Goal: Information Seeking & Learning: Learn about a topic

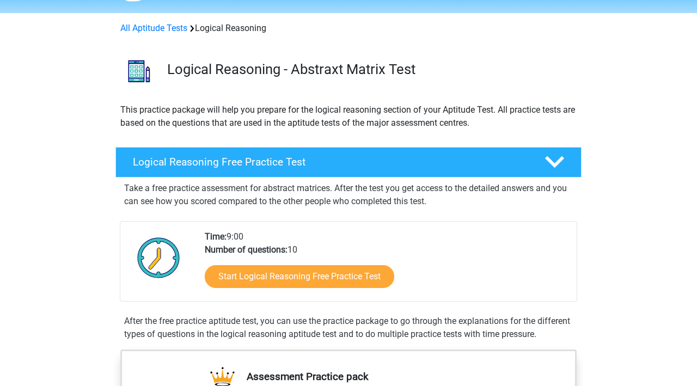
scroll to position [33, 0]
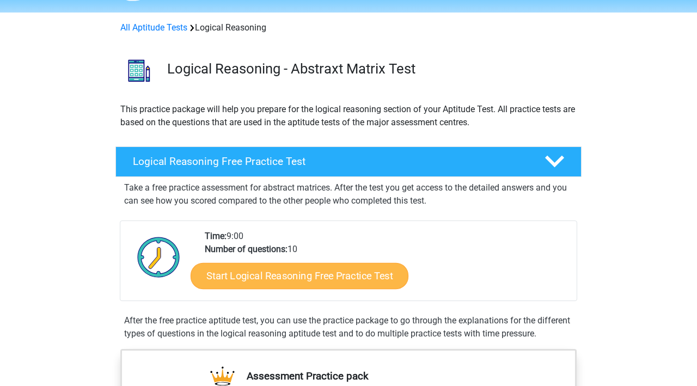
click at [343, 272] on link "Start Logical Reasoning Free Practice Test" at bounding box center [300, 275] width 218 height 26
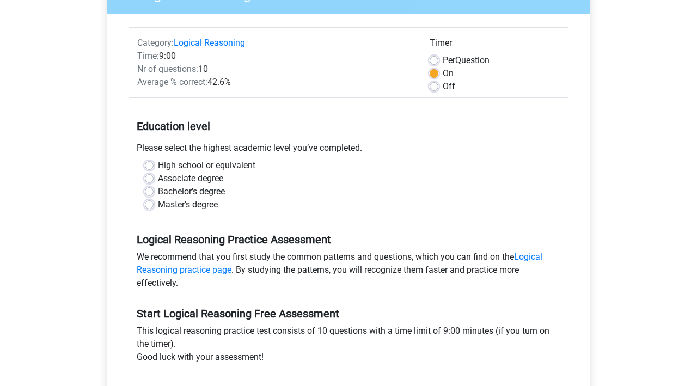
scroll to position [117, 0]
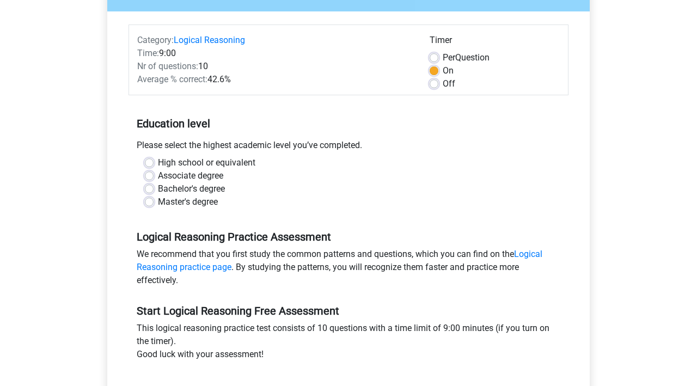
click at [158, 190] on label "Bachelor's degree" at bounding box center [191, 188] width 67 height 13
click at [147, 190] on input "Bachelor's degree" at bounding box center [149, 187] width 9 height 11
radio input "true"
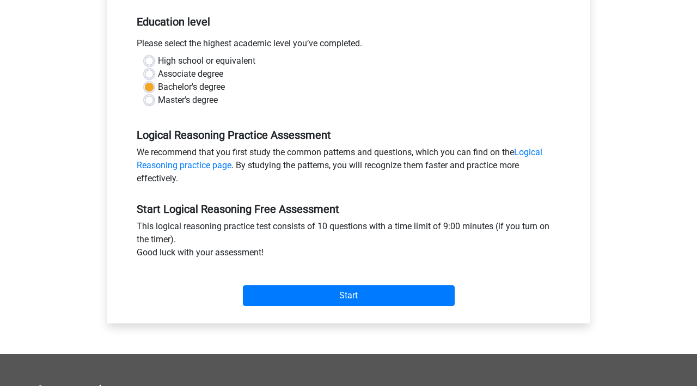
scroll to position [220, 0]
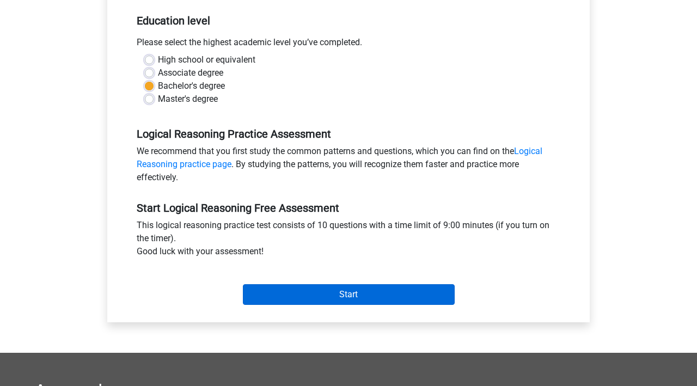
click at [340, 296] on input "Start" at bounding box center [349, 294] width 212 height 21
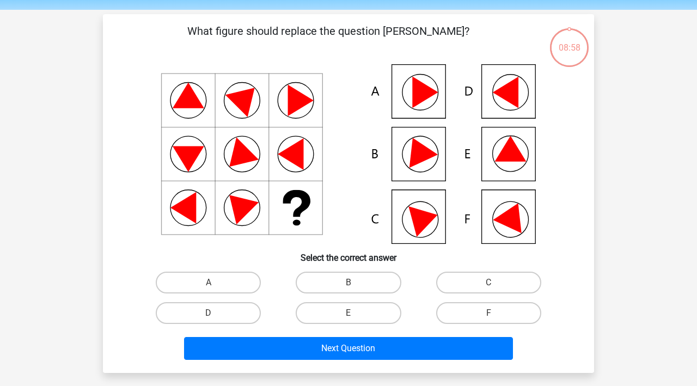
scroll to position [39, 0]
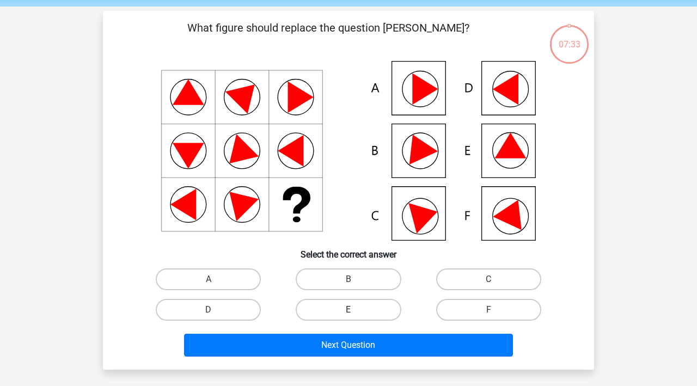
click at [366, 310] on label "E" at bounding box center [348, 310] width 105 height 22
click at [356, 310] on input "E" at bounding box center [352, 313] width 7 height 7
radio input "true"
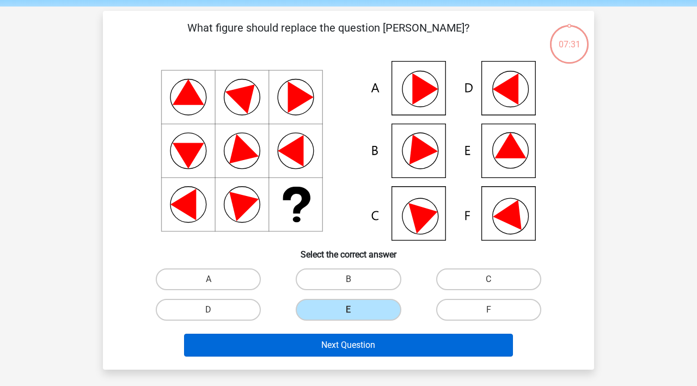
click at [395, 341] on button "Next Question" at bounding box center [348, 345] width 329 height 23
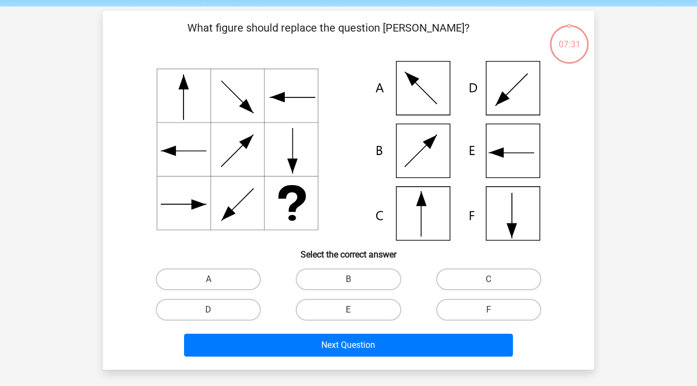
scroll to position [50, 0]
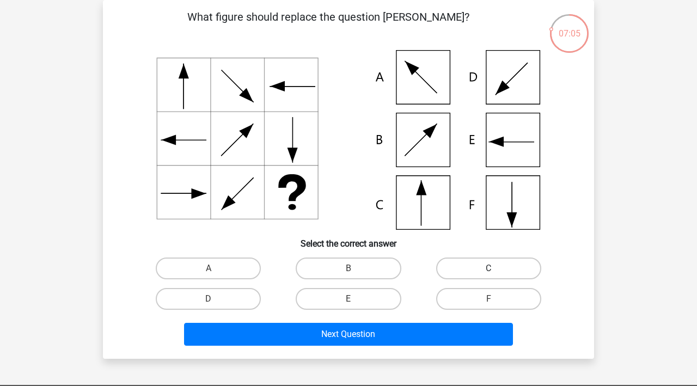
click at [463, 266] on label "C" at bounding box center [488, 269] width 105 height 22
click at [489, 268] on input "C" at bounding box center [492, 271] width 7 height 7
radio input "true"
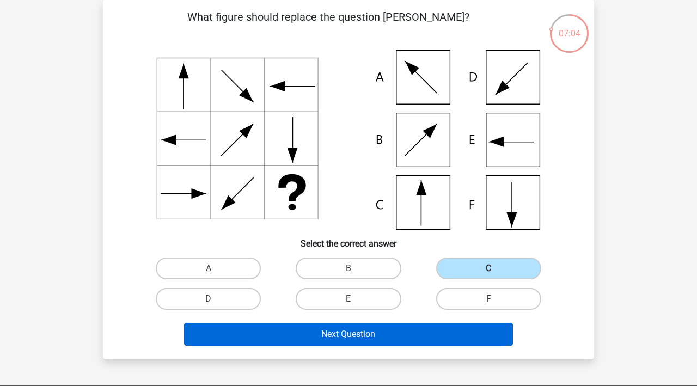
click at [381, 332] on button "Next Question" at bounding box center [348, 334] width 329 height 23
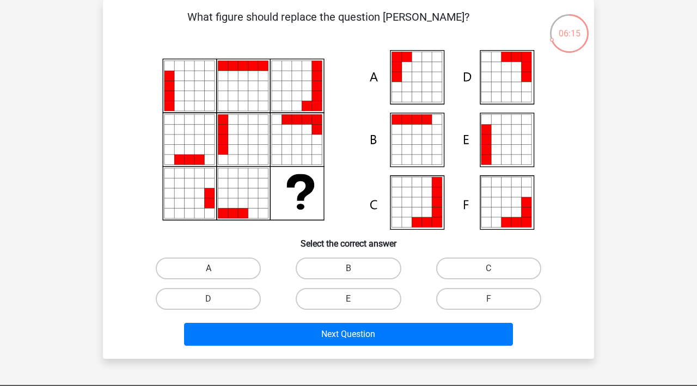
click at [238, 267] on label "A" at bounding box center [208, 269] width 105 height 22
click at [216, 268] on input "A" at bounding box center [212, 271] width 7 height 7
radio input "true"
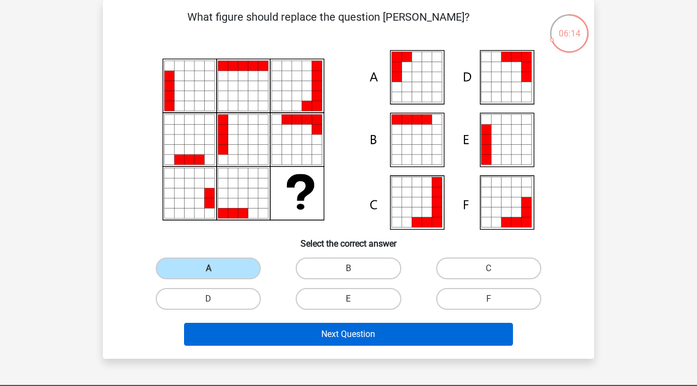
click at [378, 335] on button "Next Question" at bounding box center [348, 334] width 329 height 23
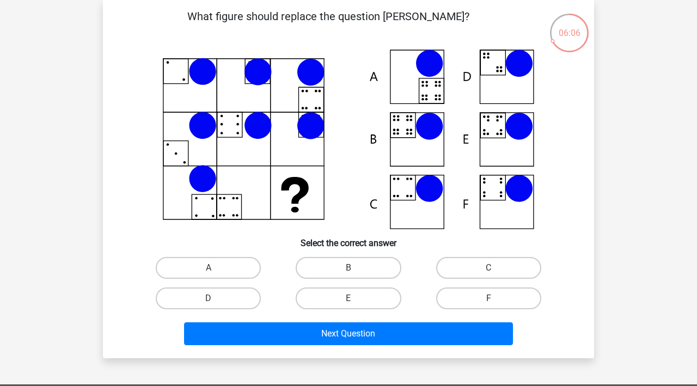
scroll to position [51, 0]
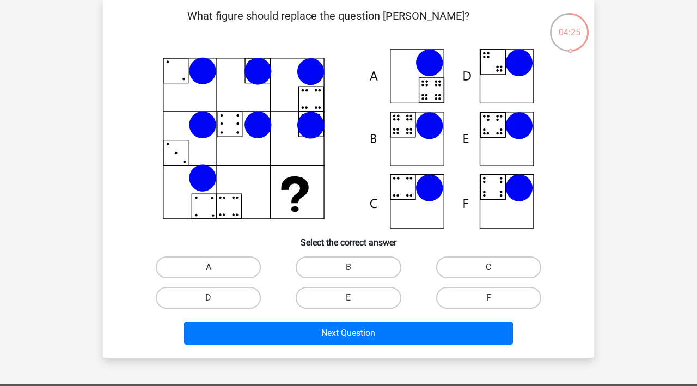
click at [239, 265] on label "A" at bounding box center [208, 268] width 105 height 22
click at [216, 267] on input "A" at bounding box center [212, 270] width 7 height 7
radio input "true"
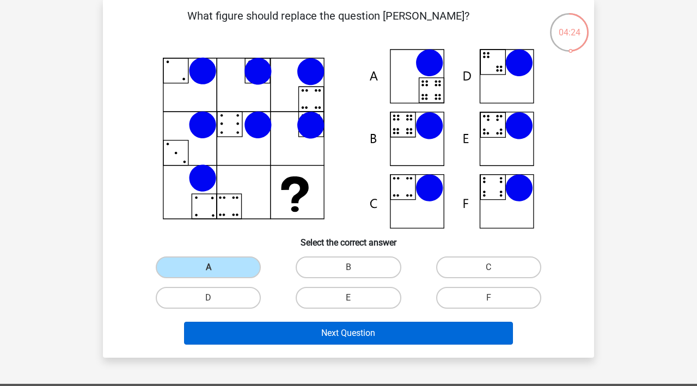
click at [353, 333] on button "Next Question" at bounding box center [348, 333] width 329 height 23
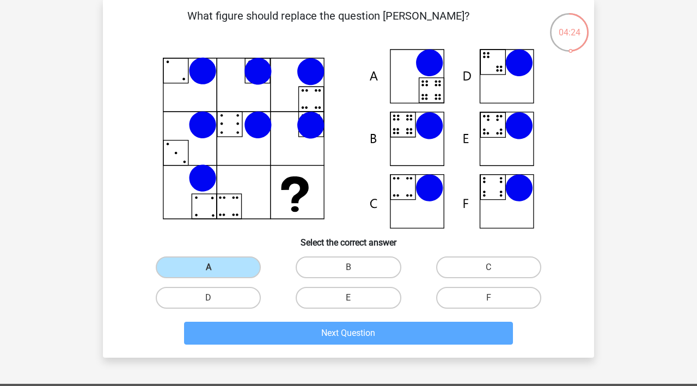
scroll to position [50, 0]
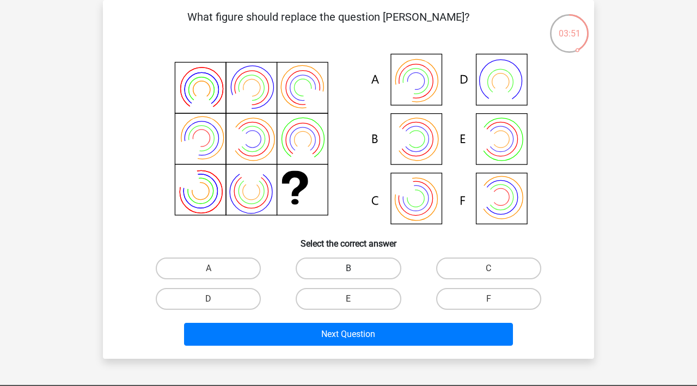
click at [362, 268] on label "B" at bounding box center [348, 269] width 105 height 22
click at [356, 268] on input "B" at bounding box center [352, 271] width 7 height 7
radio input "true"
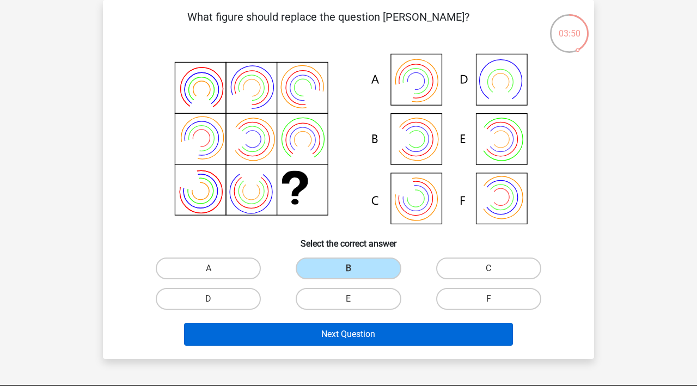
click at [362, 332] on button "Next Question" at bounding box center [348, 334] width 329 height 23
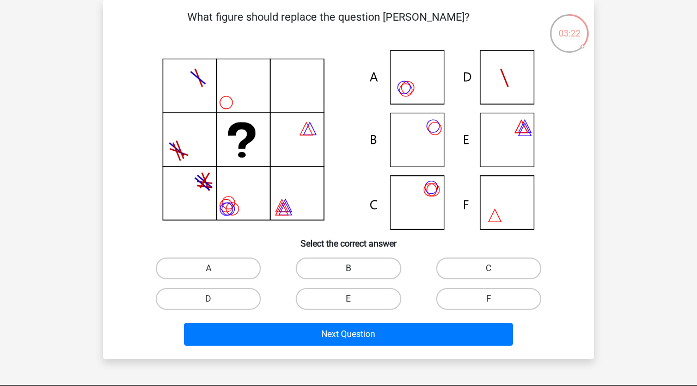
click at [355, 267] on label "B" at bounding box center [348, 269] width 105 height 22
click at [355, 268] on input "B" at bounding box center [352, 271] width 7 height 7
radio input "true"
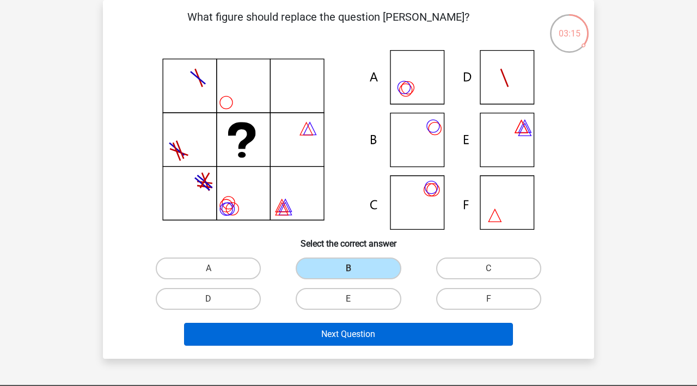
click at [330, 332] on button "Next Question" at bounding box center [348, 334] width 329 height 23
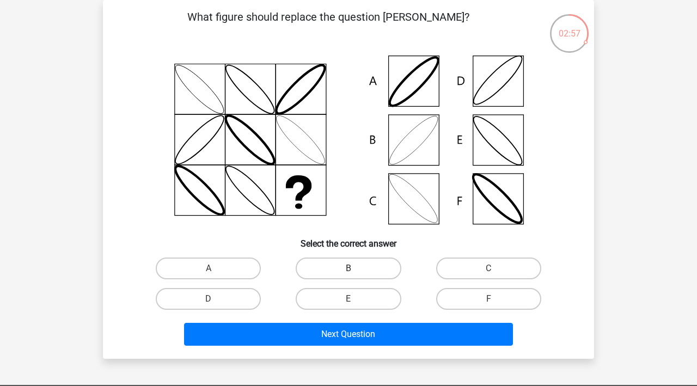
click at [350, 266] on label "B" at bounding box center [348, 269] width 105 height 22
click at [350, 268] on input "B" at bounding box center [352, 271] width 7 height 7
radio input "true"
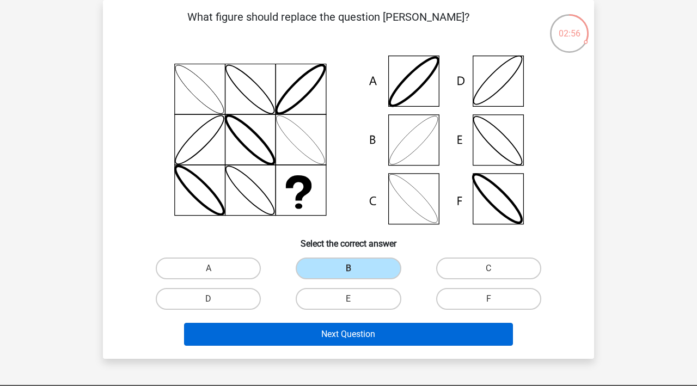
click at [339, 329] on button "Next Question" at bounding box center [348, 334] width 329 height 23
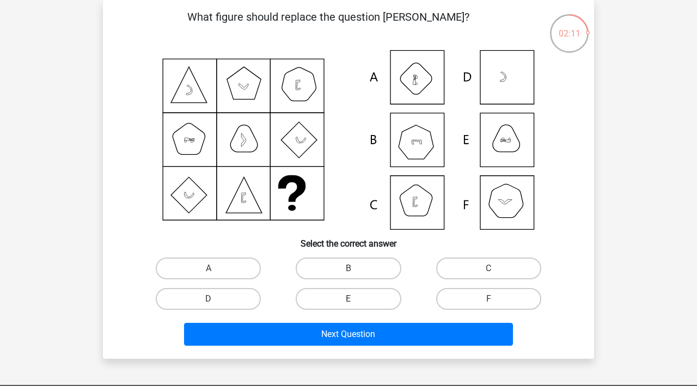
click at [402, 219] on icon at bounding box center [348, 140] width 439 height 180
click at [360, 266] on label "B" at bounding box center [348, 269] width 105 height 22
click at [356, 268] on input "B" at bounding box center [352, 271] width 7 height 7
radio input "true"
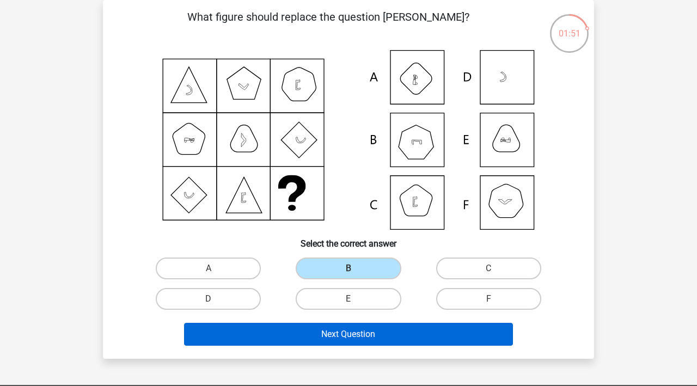
click at [347, 332] on button "Next Question" at bounding box center [348, 334] width 329 height 23
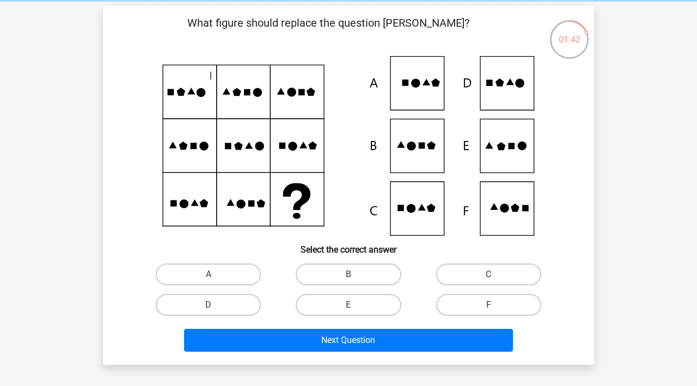
scroll to position [46, 0]
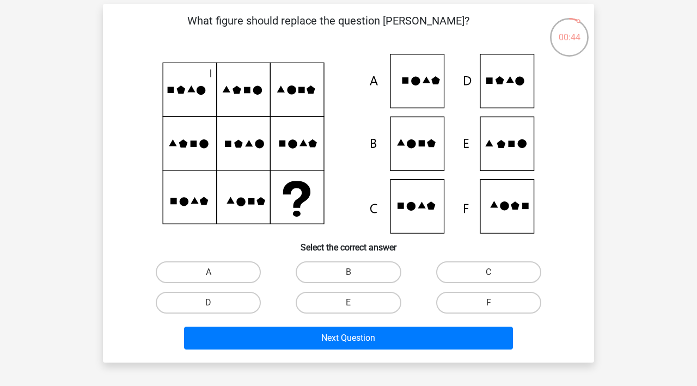
click at [509, 146] on icon at bounding box center [511, 144] width 7 height 7
click at [233, 309] on label "D" at bounding box center [208, 303] width 105 height 22
click at [216, 309] on input "D" at bounding box center [212, 306] width 7 height 7
radio input "true"
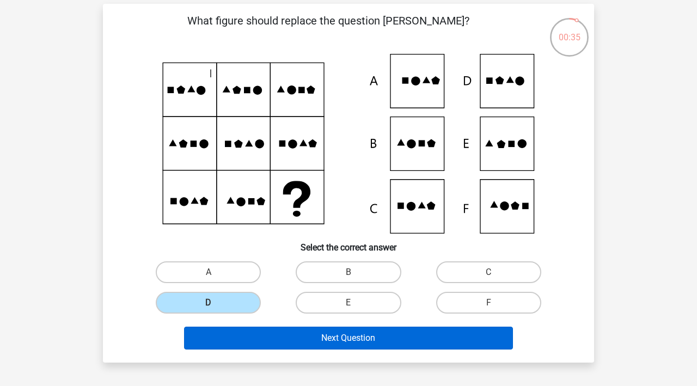
click at [319, 328] on button "Next Question" at bounding box center [348, 338] width 329 height 23
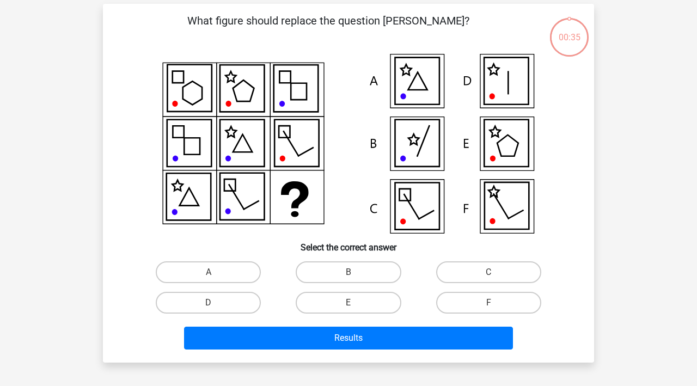
scroll to position [50, 0]
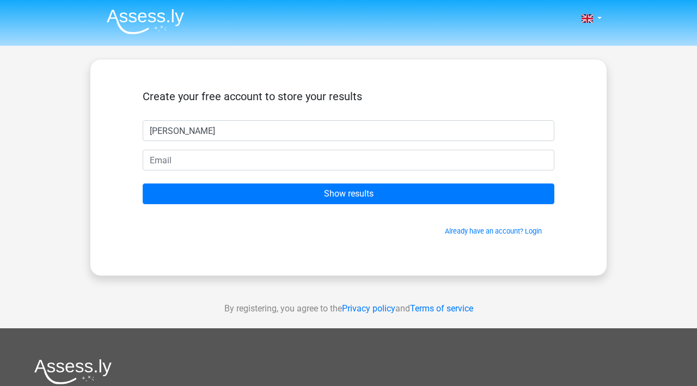
type input "[PERSON_NAME]"
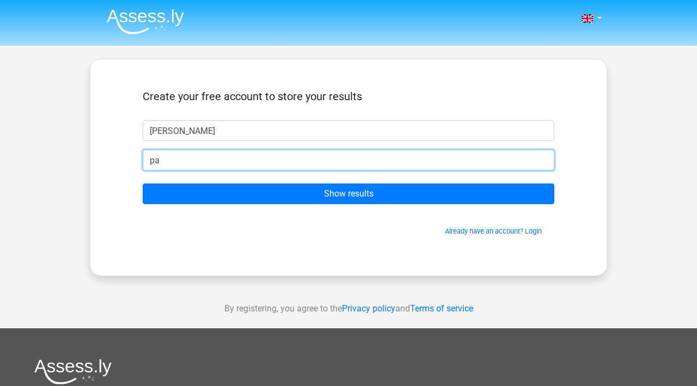
type input "pau"
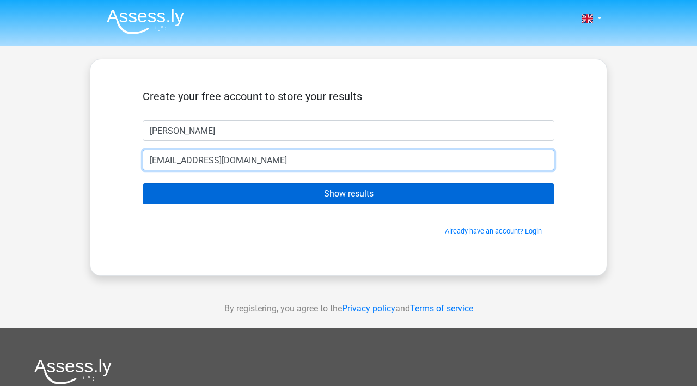
type input "[EMAIL_ADDRESS][DOMAIN_NAME]"
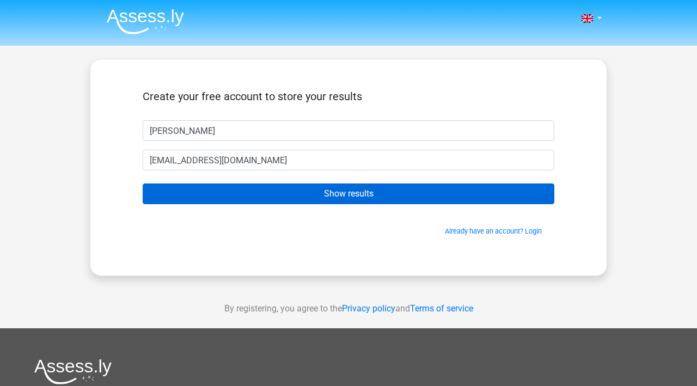
click at [337, 190] on input "Show results" at bounding box center [349, 194] width 412 height 21
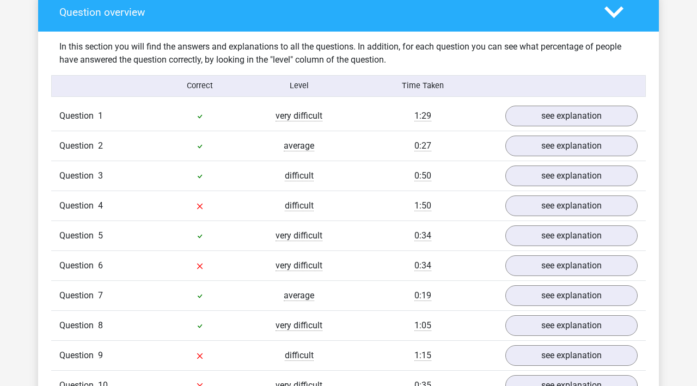
scroll to position [812, 0]
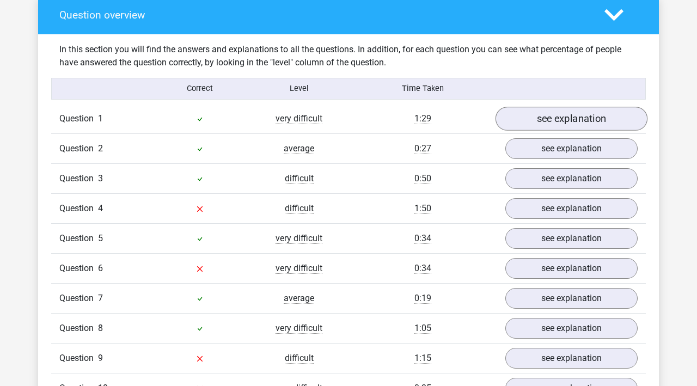
click at [552, 122] on link "see explanation" at bounding box center [572, 119] width 152 height 24
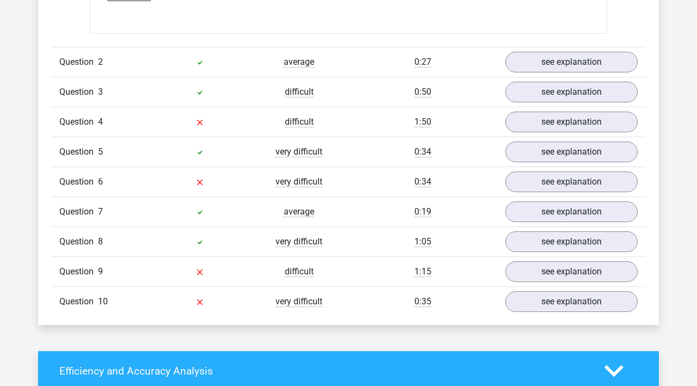
scroll to position [1570, 0]
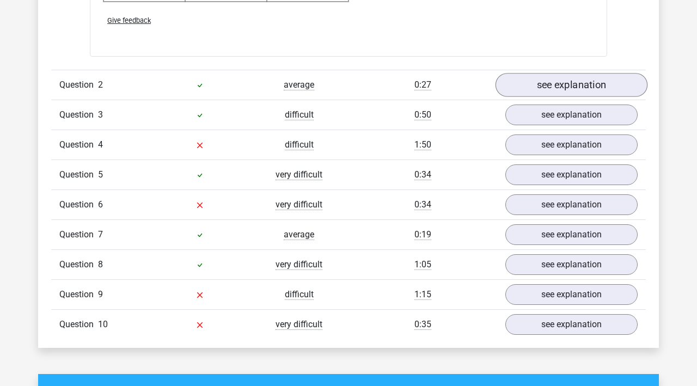
click at [561, 83] on link "see explanation" at bounding box center [572, 85] width 152 height 24
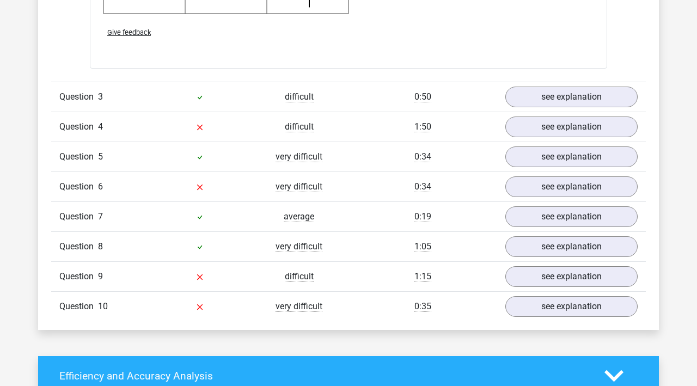
scroll to position [2267, 0]
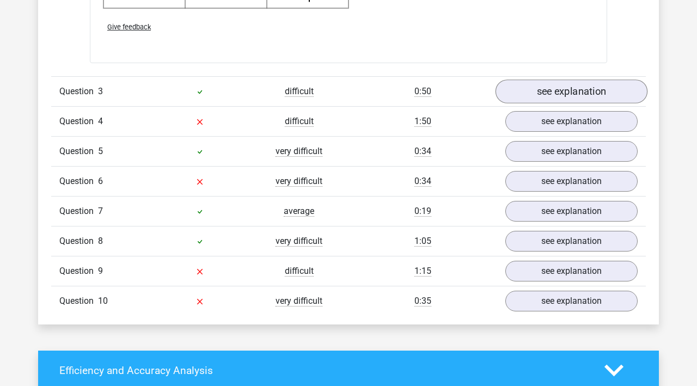
click at [578, 90] on link "see explanation" at bounding box center [572, 92] width 152 height 24
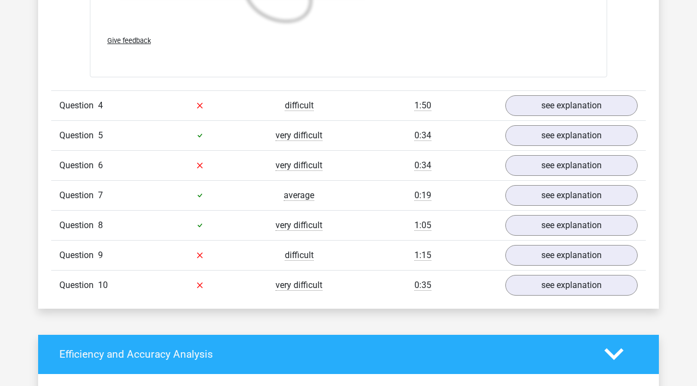
scroll to position [3048, 0]
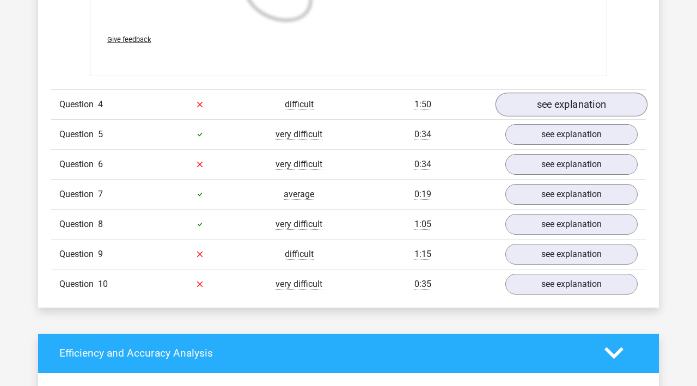
click at [563, 103] on link "see explanation" at bounding box center [572, 105] width 152 height 24
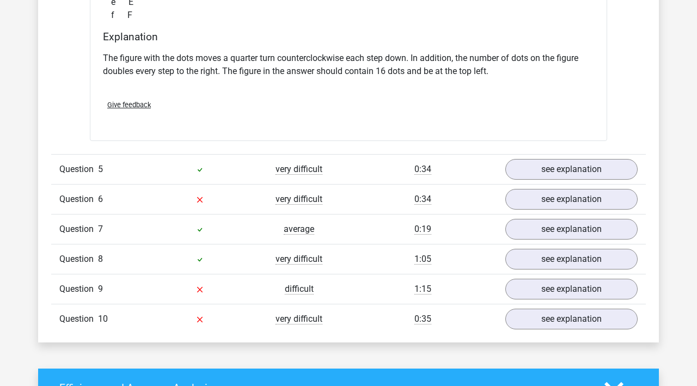
scroll to position [3448, 0]
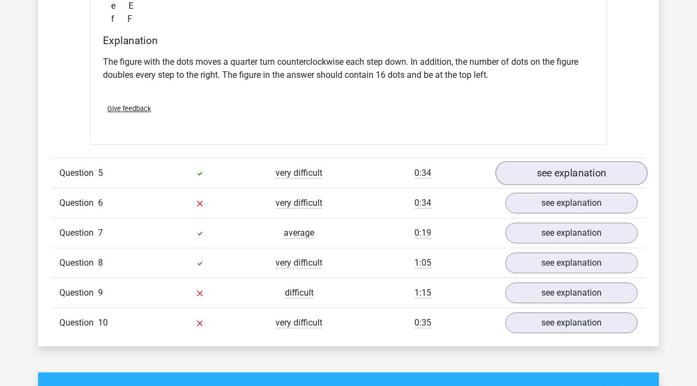
click at [584, 175] on link "see explanation" at bounding box center [572, 173] width 152 height 24
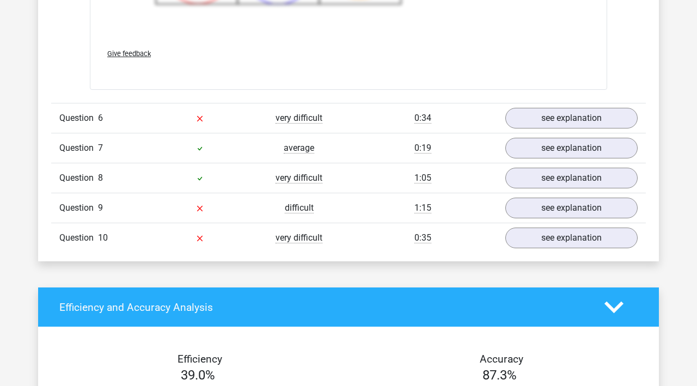
scroll to position [4265, 0]
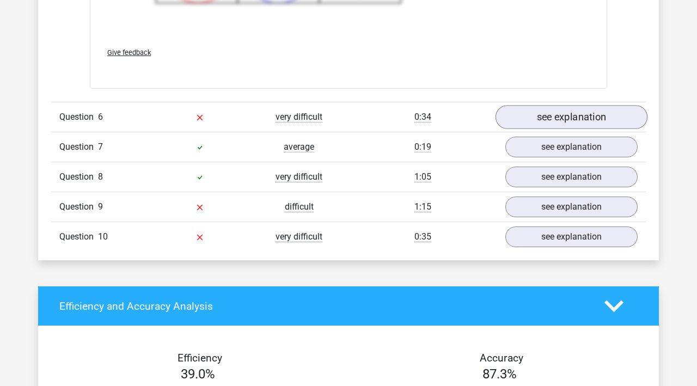
click at [585, 119] on link "see explanation" at bounding box center [572, 117] width 152 height 24
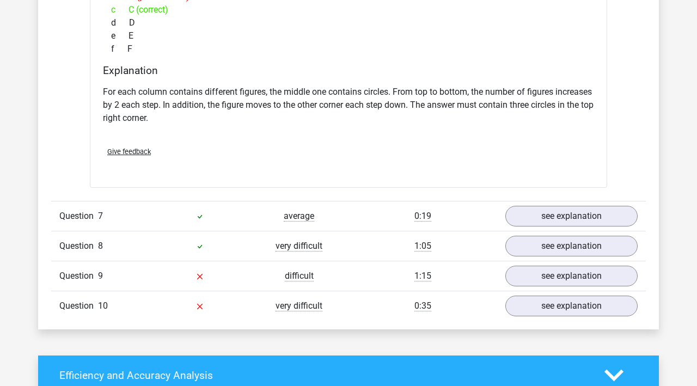
scroll to position [4657, 0]
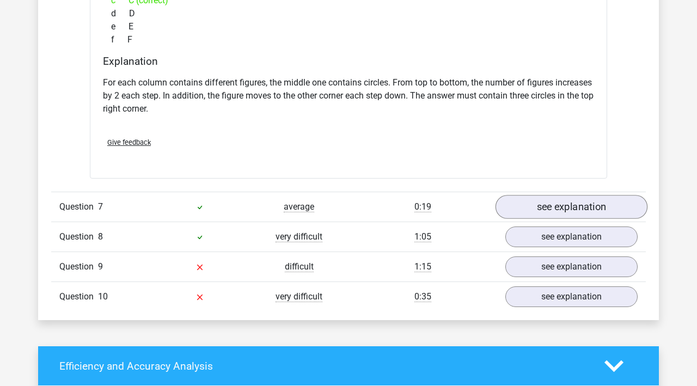
click at [594, 209] on link "see explanation" at bounding box center [572, 207] width 152 height 24
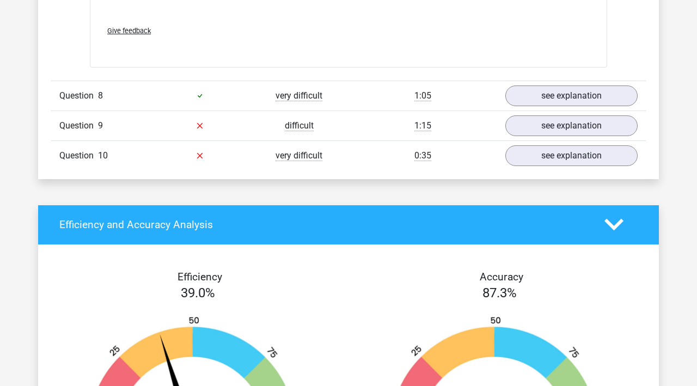
scroll to position [5533, 0]
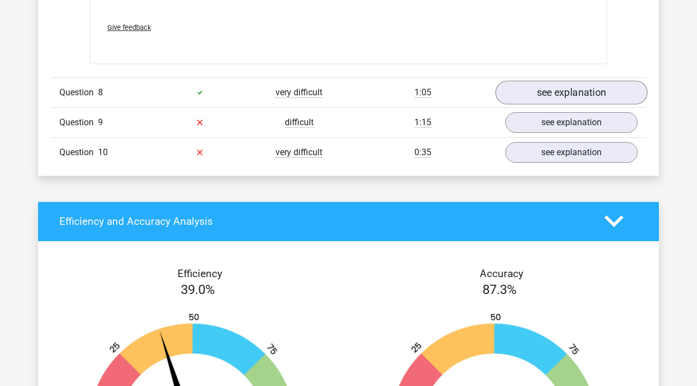
click at [623, 94] on link "see explanation" at bounding box center [572, 93] width 152 height 24
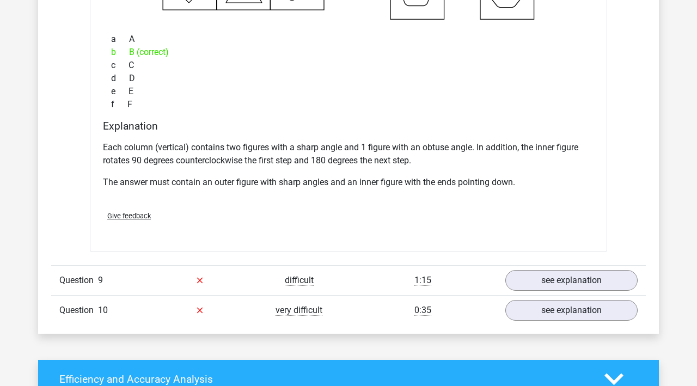
scroll to position [5836, 0]
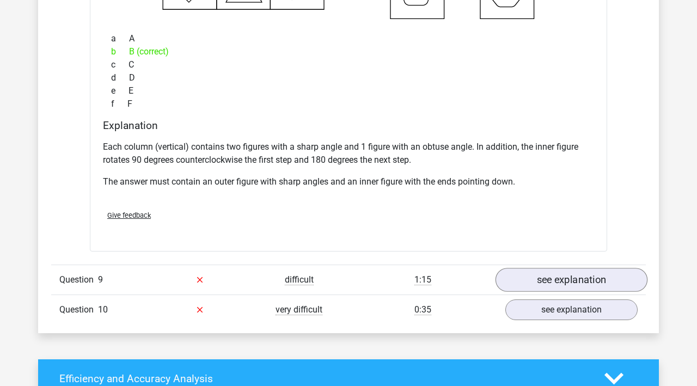
click at [579, 283] on link "see explanation" at bounding box center [572, 280] width 152 height 24
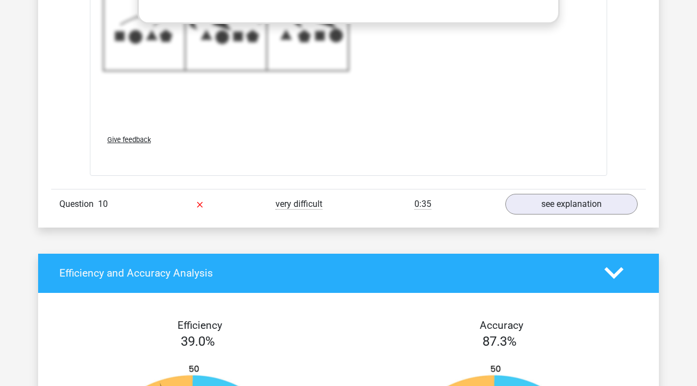
scroll to position [6679, 0]
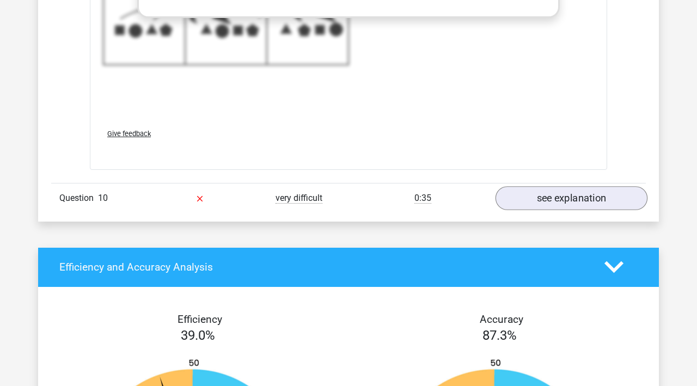
click at [548, 205] on link "see explanation" at bounding box center [572, 198] width 152 height 24
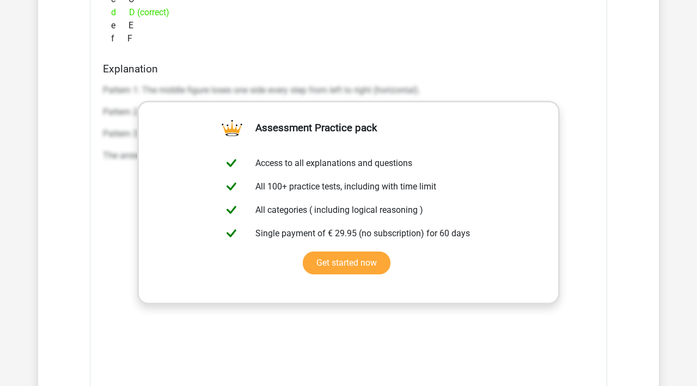
scroll to position [7064, 0]
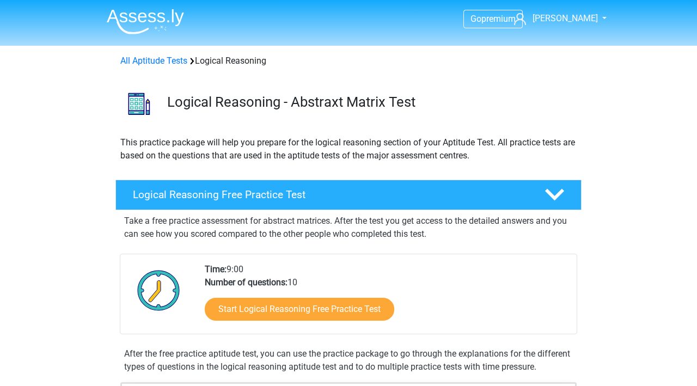
scroll to position [33, 0]
